Goal: Transaction & Acquisition: Download file/media

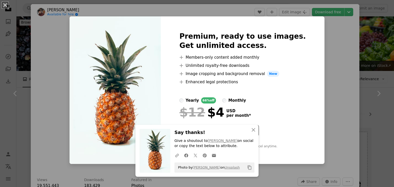
scroll to position [307, 0]
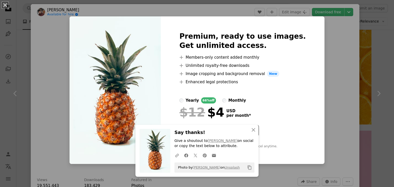
click at [229, 9] on div "An X shape Premium, ready to use images. Get unlimited access. A plus sign Memb…" at bounding box center [197, 93] width 394 height 187
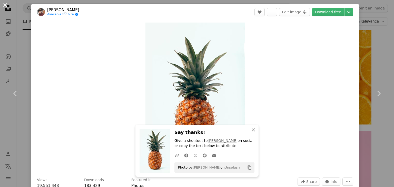
click at [7, 5] on button "An X shape" at bounding box center [5, 5] width 6 height 6
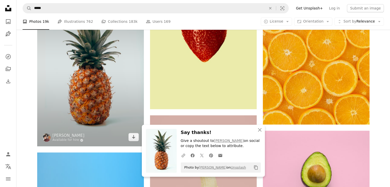
click at [89, 94] on img at bounding box center [90, 66] width 107 height 160
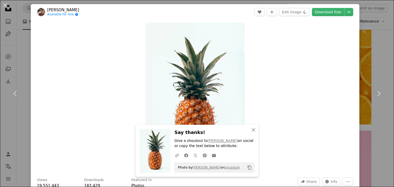
click at [179, 73] on img "Zoom in on this image" at bounding box center [194, 97] width 99 height 149
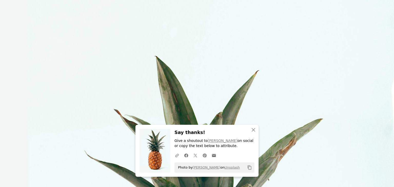
scroll to position [196, 0]
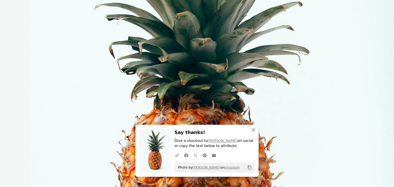
click at [179, 73] on img "Zoom out on this image" at bounding box center [197, 98] width 394 height 591
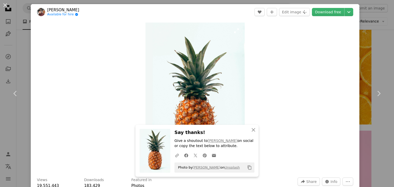
click at [179, 73] on img "Zoom in on this image" at bounding box center [194, 97] width 99 height 149
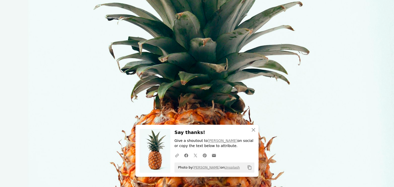
click at [179, 73] on img "Zoom out on this image" at bounding box center [197, 98] width 394 height 591
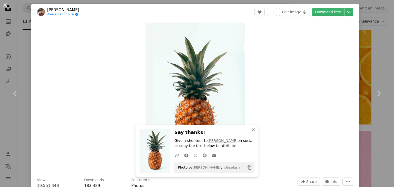
click at [253, 127] on icon "An X shape" at bounding box center [253, 130] width 6 height 6
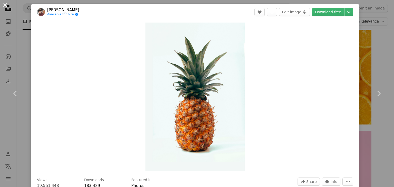
click at [7, 6] on button "An X shape" at bounding box center [5, 5] width 6 height 6
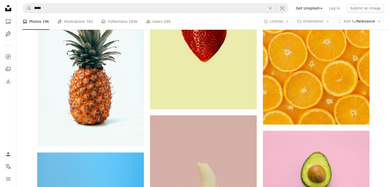
click at [386, 183] on div at bounding box center [386, 183] width 0 height 0
